Goal: Task Accomplishment & Management: Manage account settings

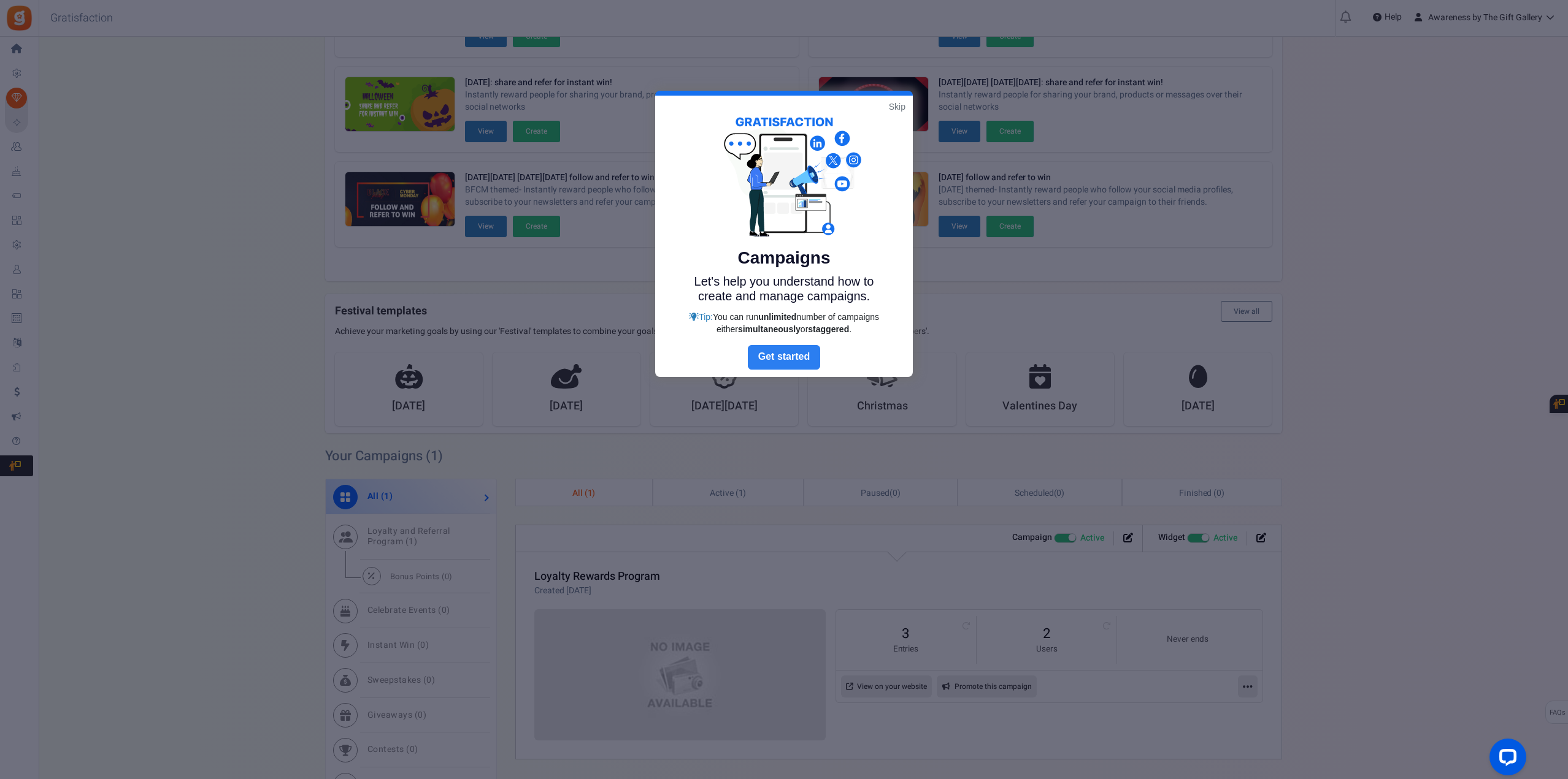
scroll to position [184, 0]
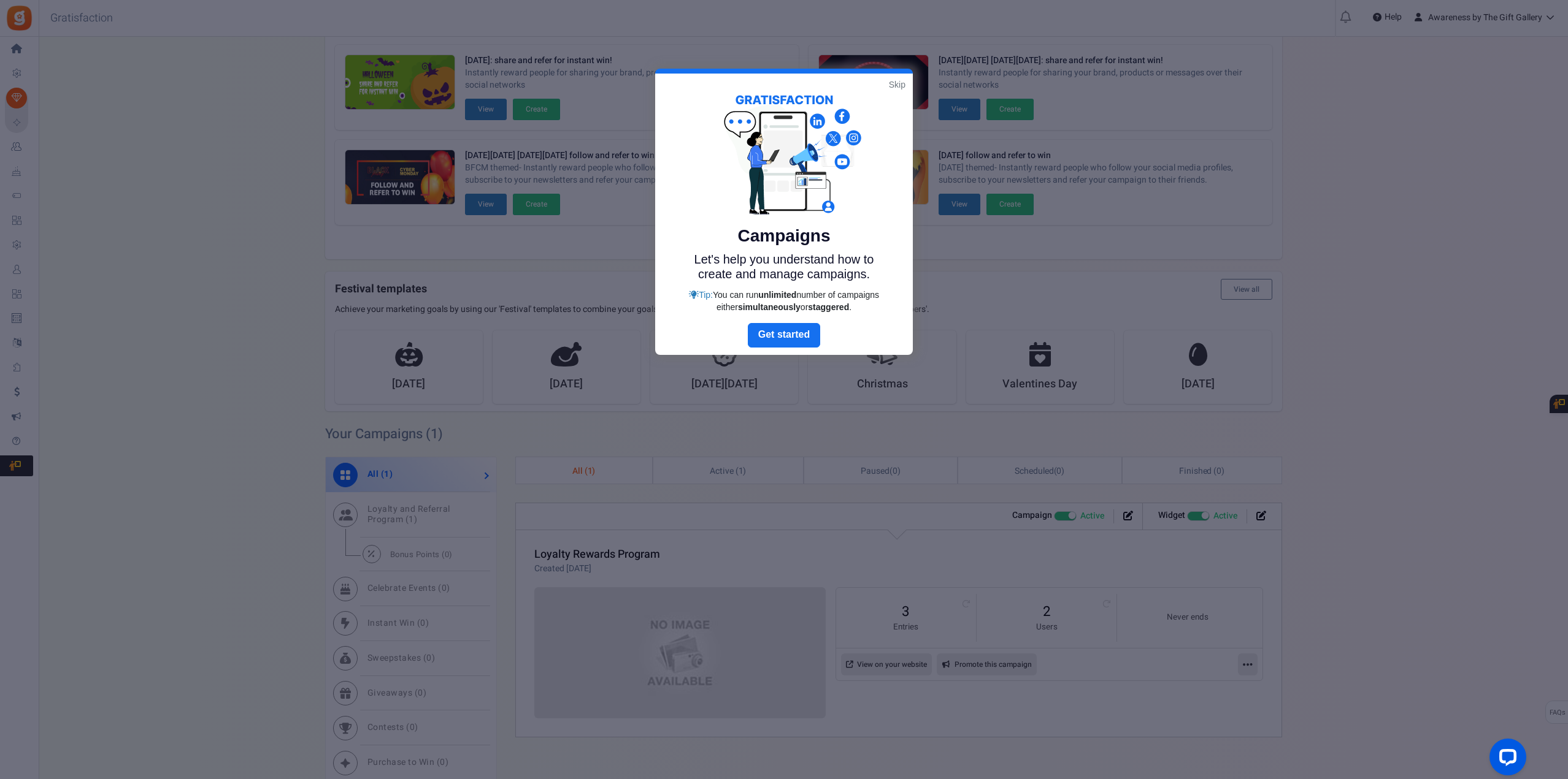
click at [897, 82] on link "Skip" at bounding box center [898, 84] width 17 height 12
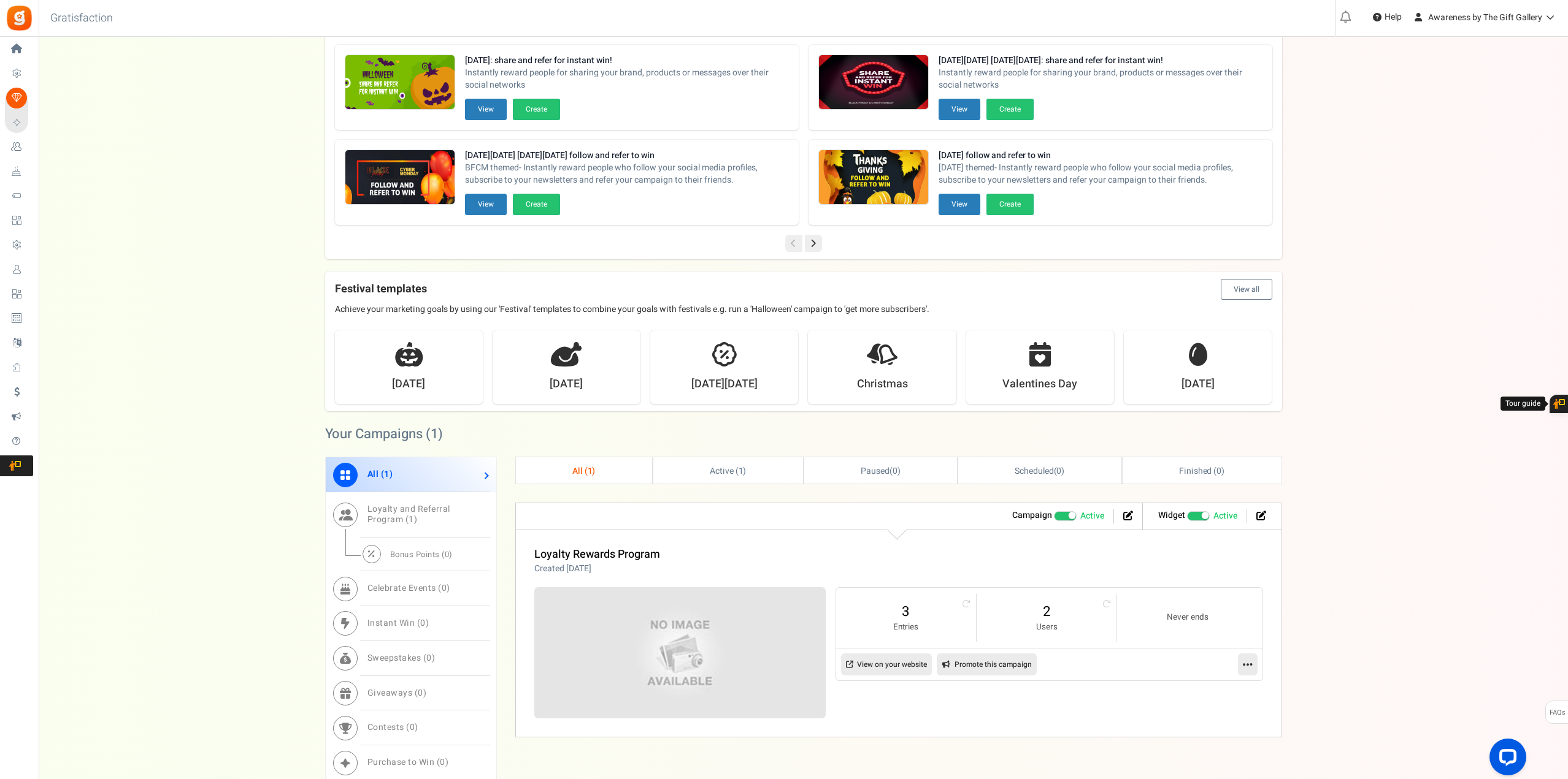
click at [1119, 516] on li at bounding box center [1125, 516] width 23 height 14
click at [1127, 513] on icon at bounding box center [1128, 515] width 9 height 9
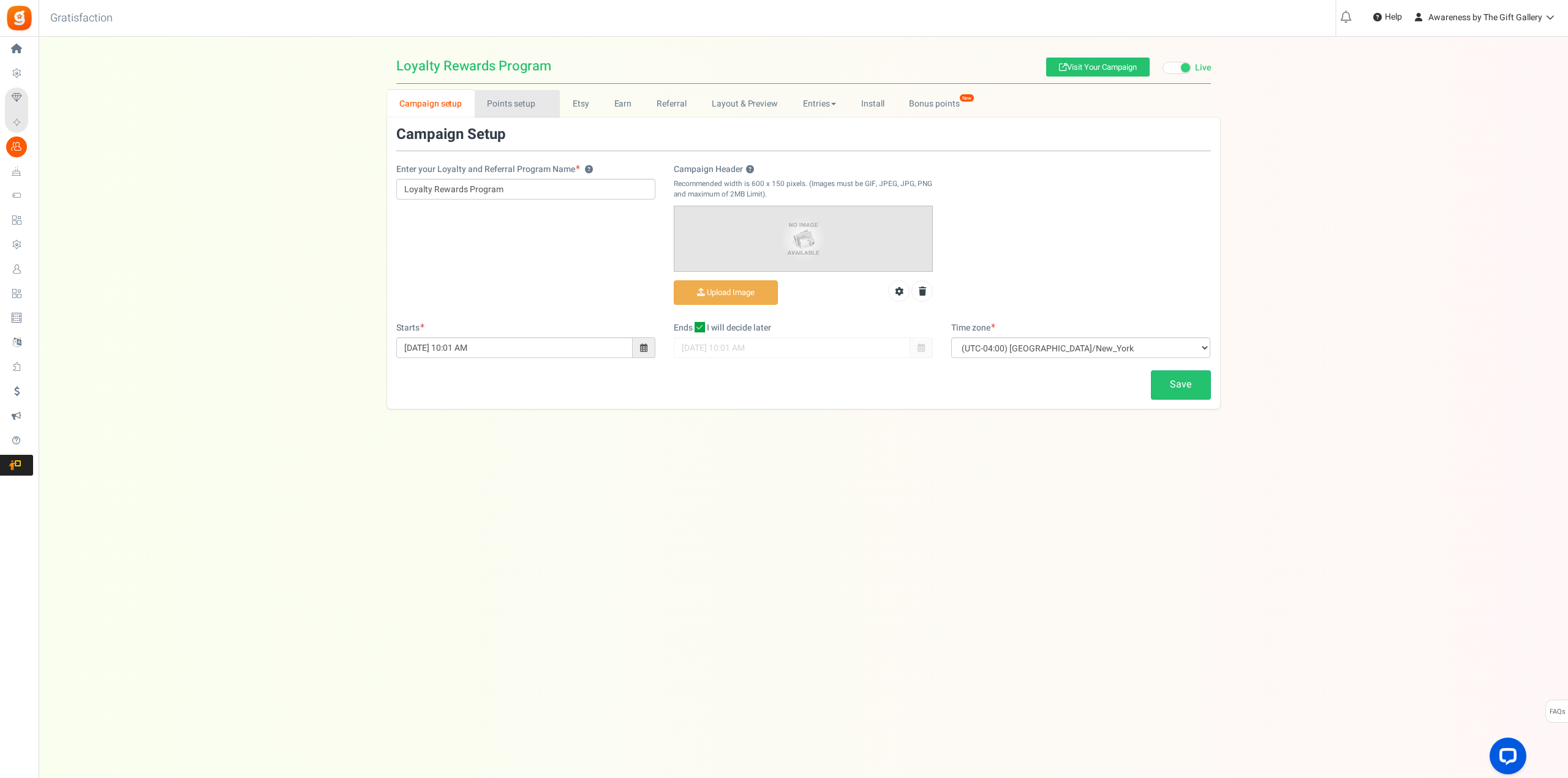
click at [515, 105] on link "Points setup New" at bounding box center [517, 103] width 85 height 27
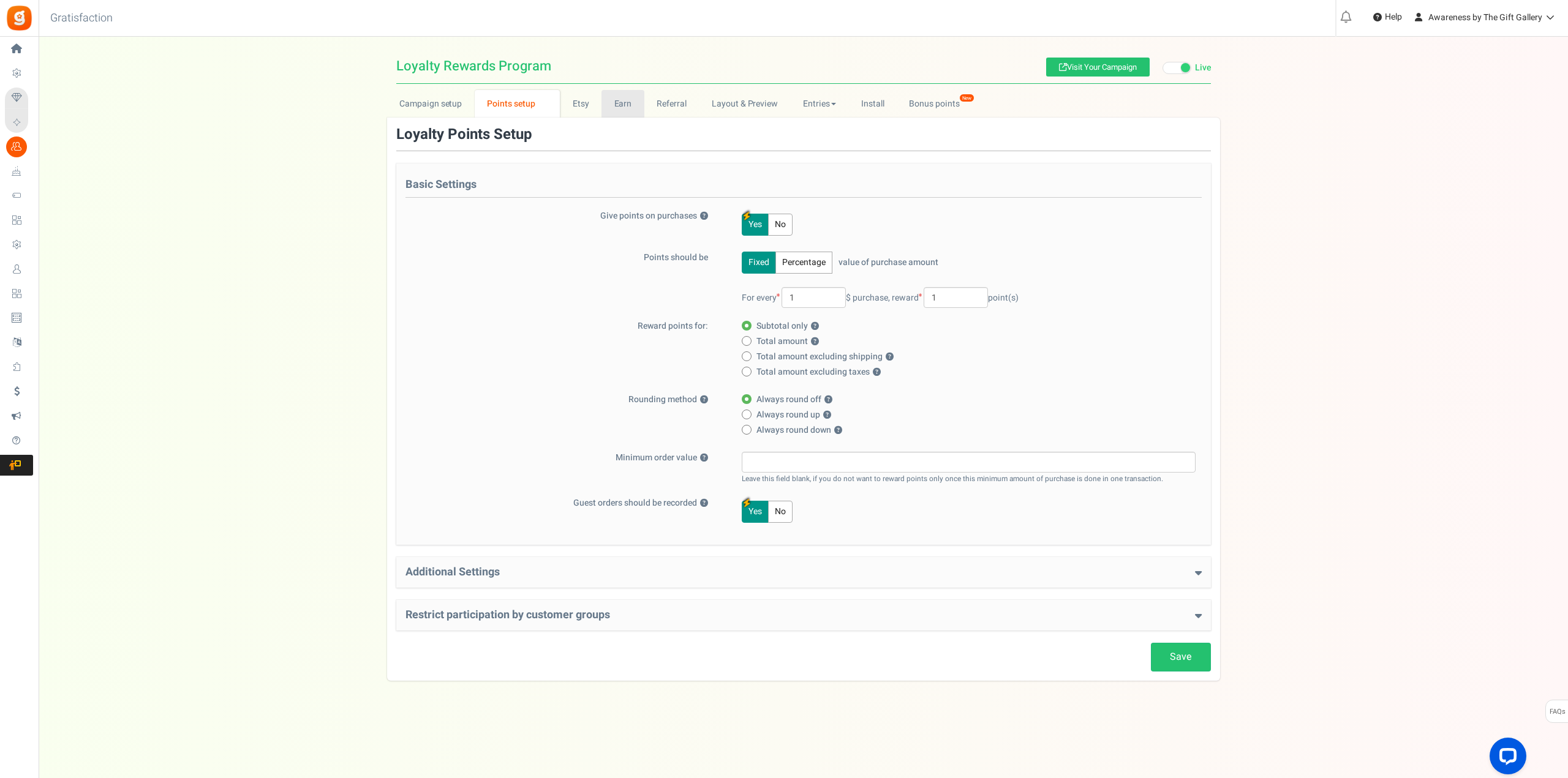
click at [617, 102] on link "Earn" at bounding box center [624, 103] width 43 height 27
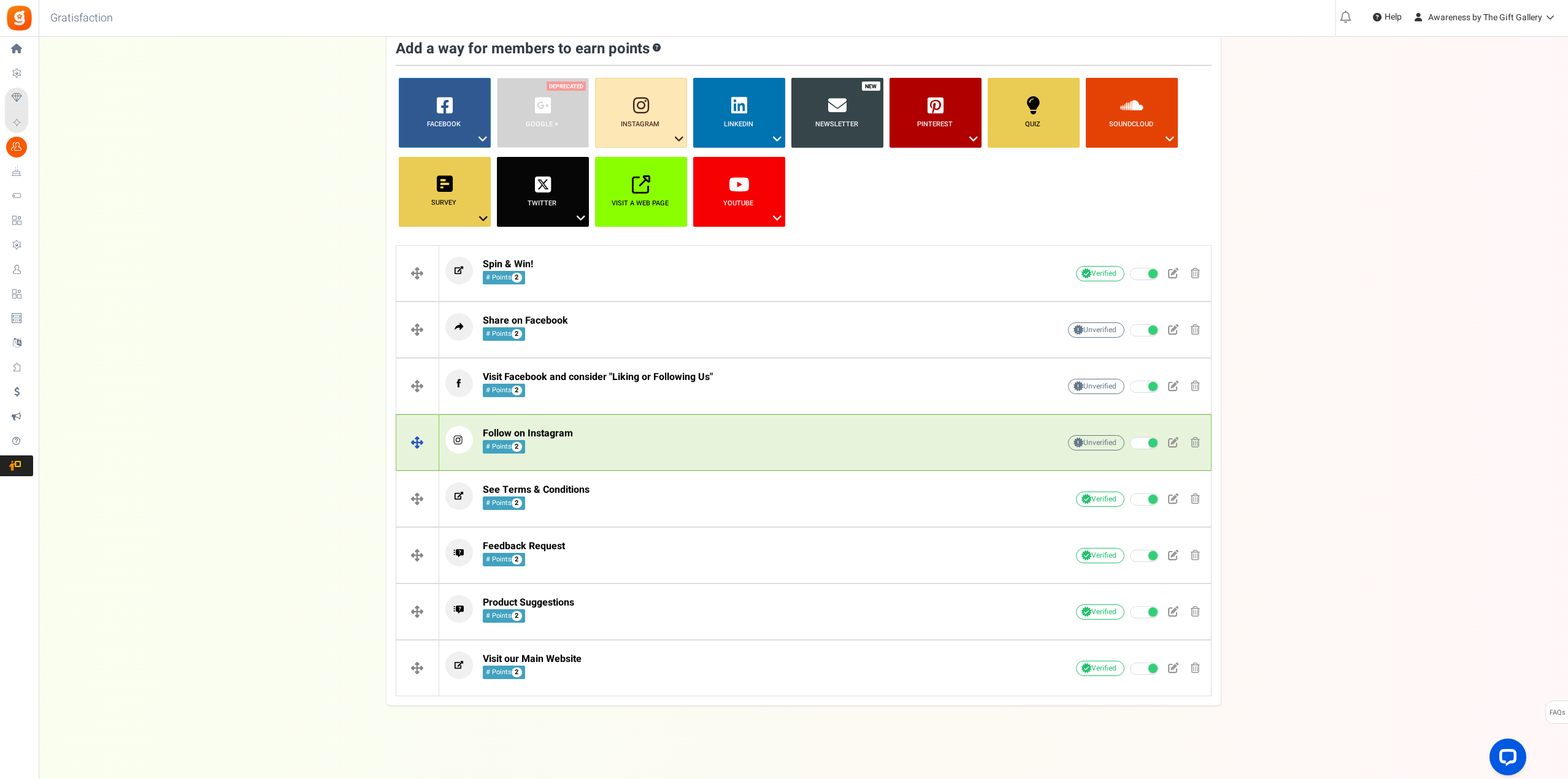
scroll to position [86, 0]
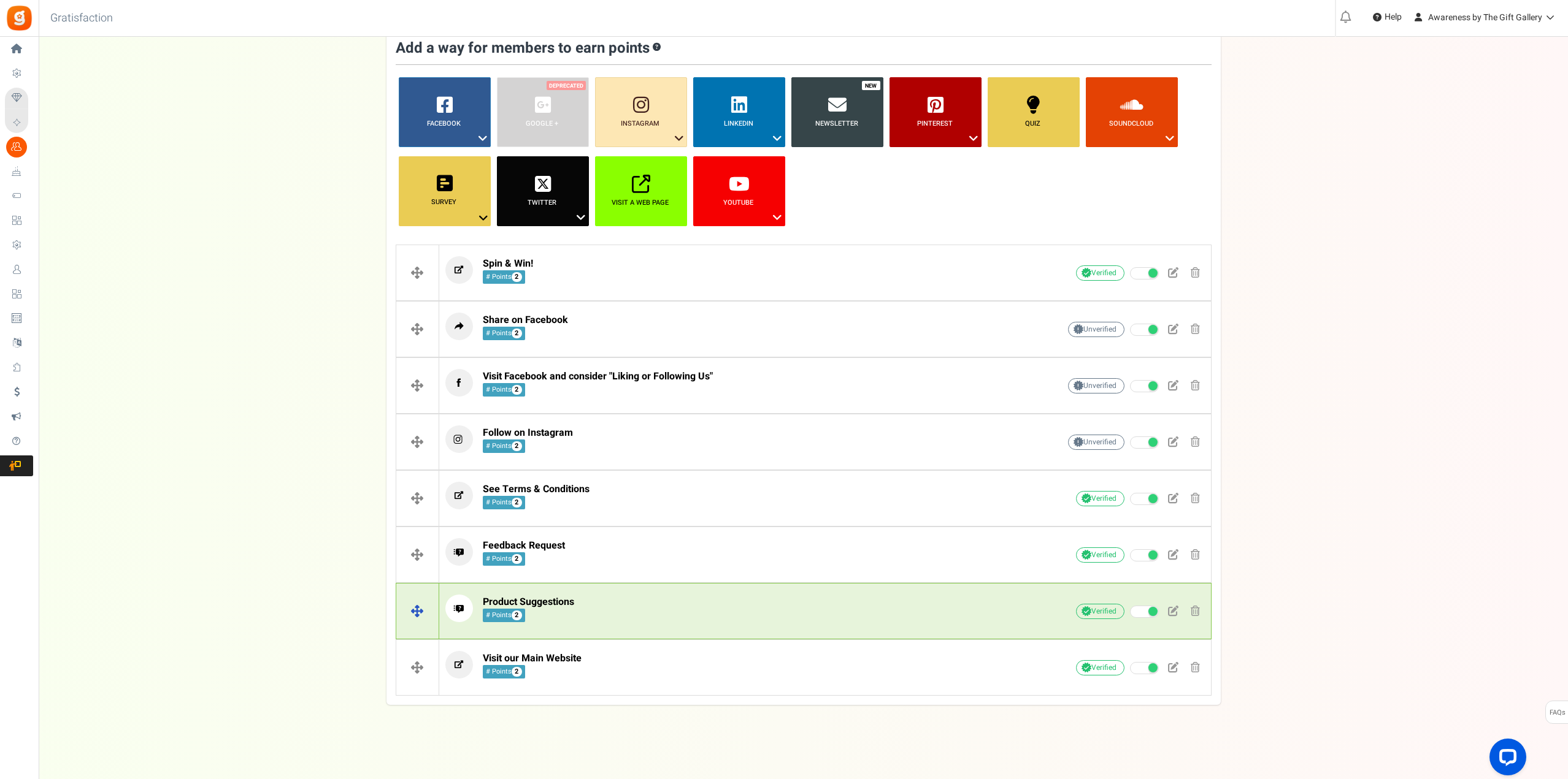
click at [551, 603] on span "Product Suggestions" at bounding box center [528, 603] width 91 height 15
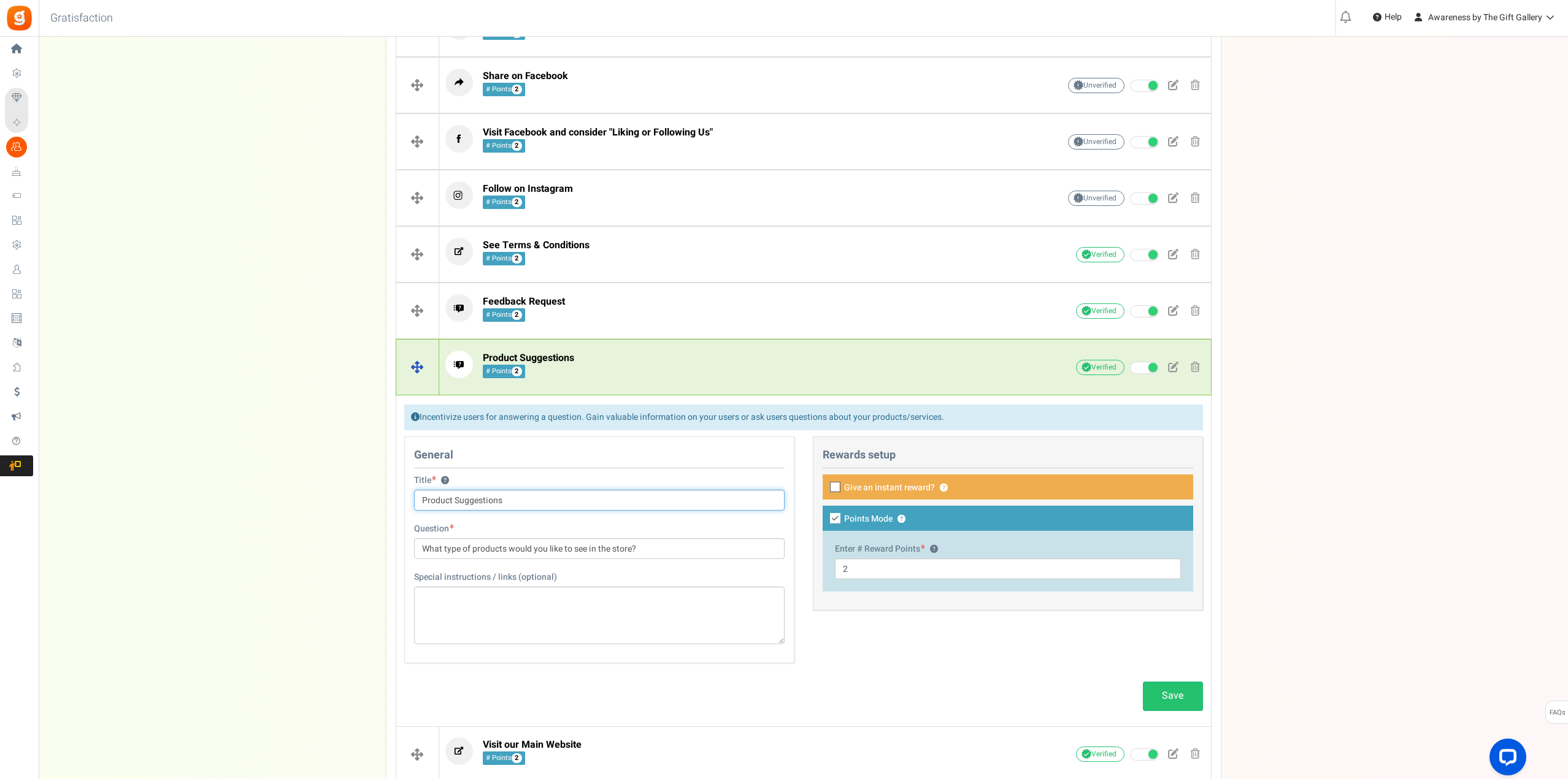
scroll to position [331, 0]
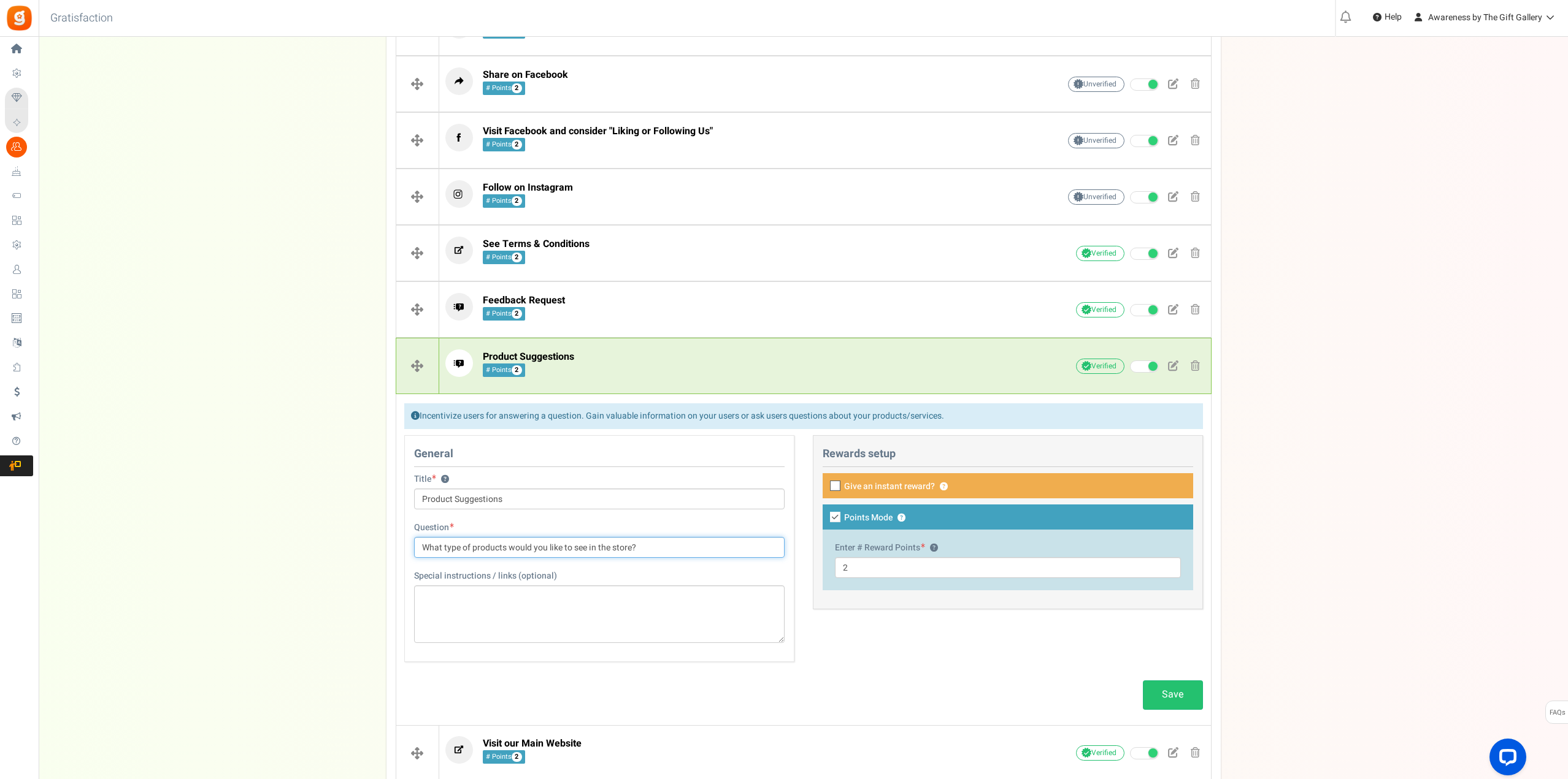
drag, startPoint x: 587, startPoint y: 545, endPoint x: 633, endPoint y: 552, distance: 46.5
click at [633, 552] on input "What type of products would you like to see in the store?" at bounding box center [599, 547] width 371 height 21
click at [576, 546] on input "What type of products would you like to see?" at bounding box center [599, 547] width 371 height 21
click at [1169, 694] on link "Save" at bounding box center [1173, 695] width 60 height 29
drag, startPoint x: 506, startPoint y: 547, endPoint x: 592, endPoint y: 544, distance: 86.1
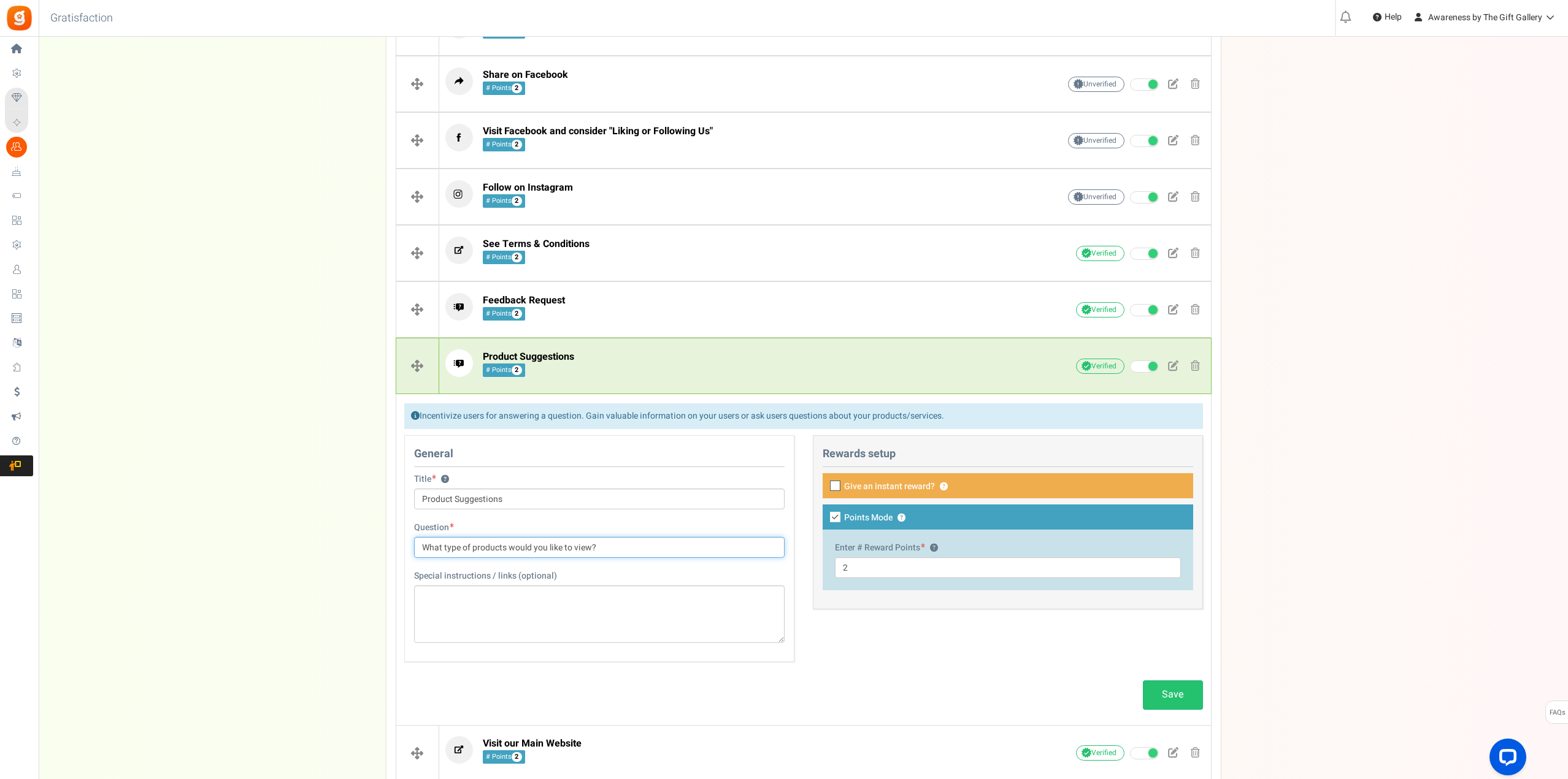
click at [592, 544] on input "What type of products would you like to view?" at bounding box center [599, 547] width 371 height 21
type input "What type of products?"
click at [1161, 698] on link "Save" at bounding box center [1173, 695] width 60 height 29
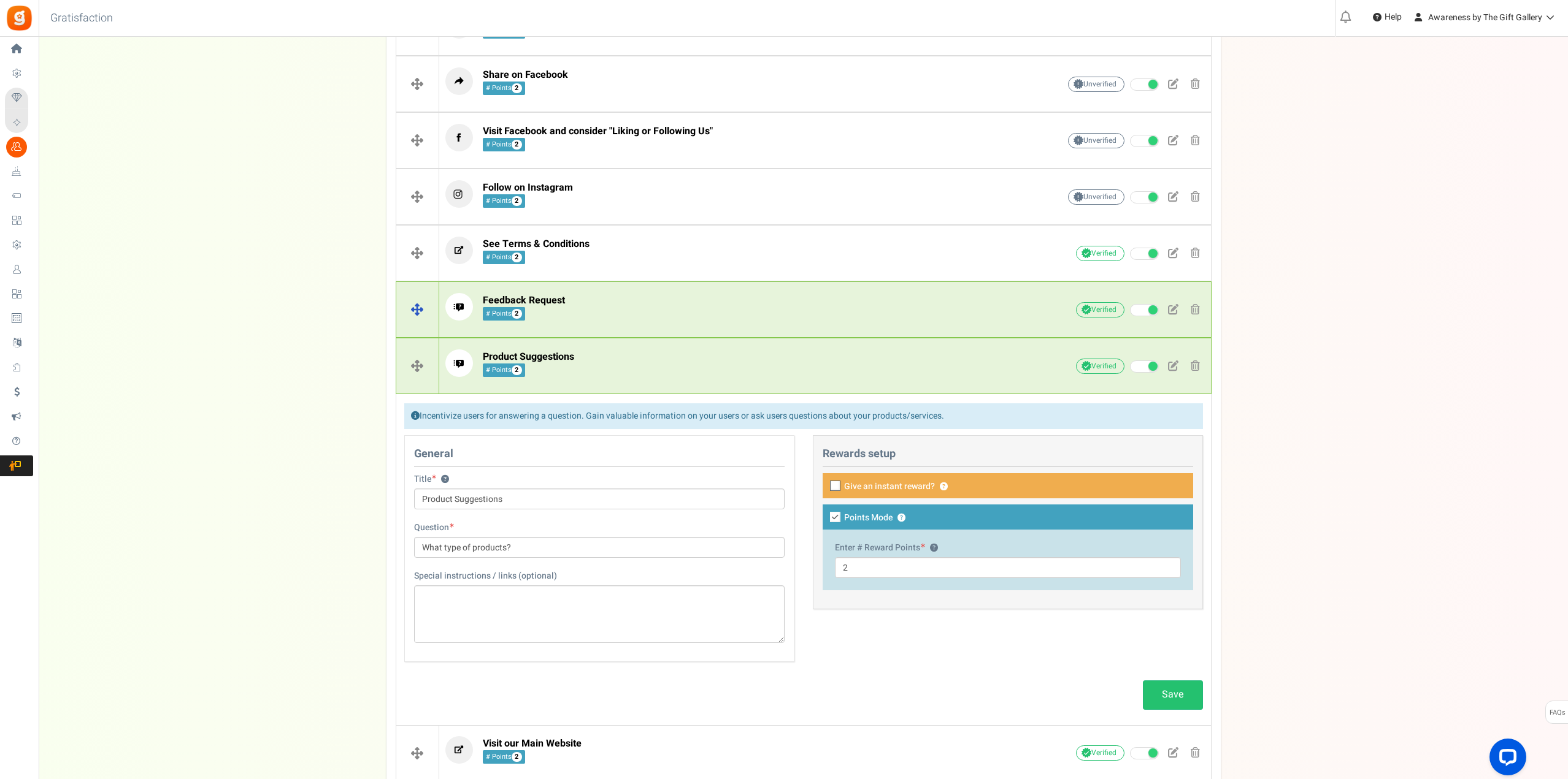
click at [510, 297] on span "Feedback Request" at bounding box center [524, 300] width 83 height 15
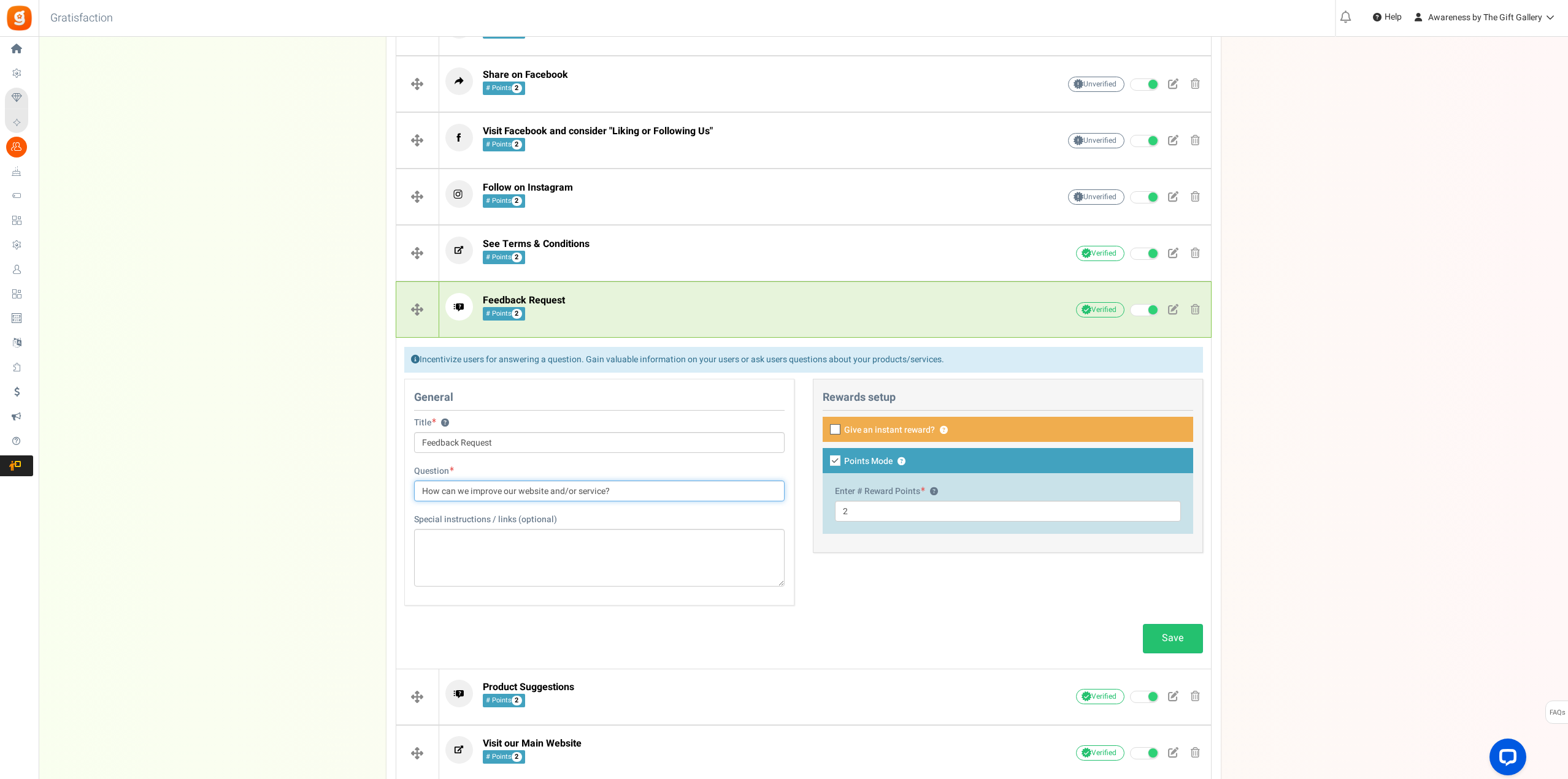
drag, startPoint x: 500, startPoint y: 491, endPoint x: 605, endPoint y: 489, distance: 105.0
click at [605, 489] on input "How can we improve our website and/or service?" at bounding box center [599, 491] width 371 height 21
type input "How can we improve?"
click at [1169, 639] on link "Save" at bounding box center [1173, 638] width 60 height 29
